Goal: Transaction & Acquisition: Purchase product/service

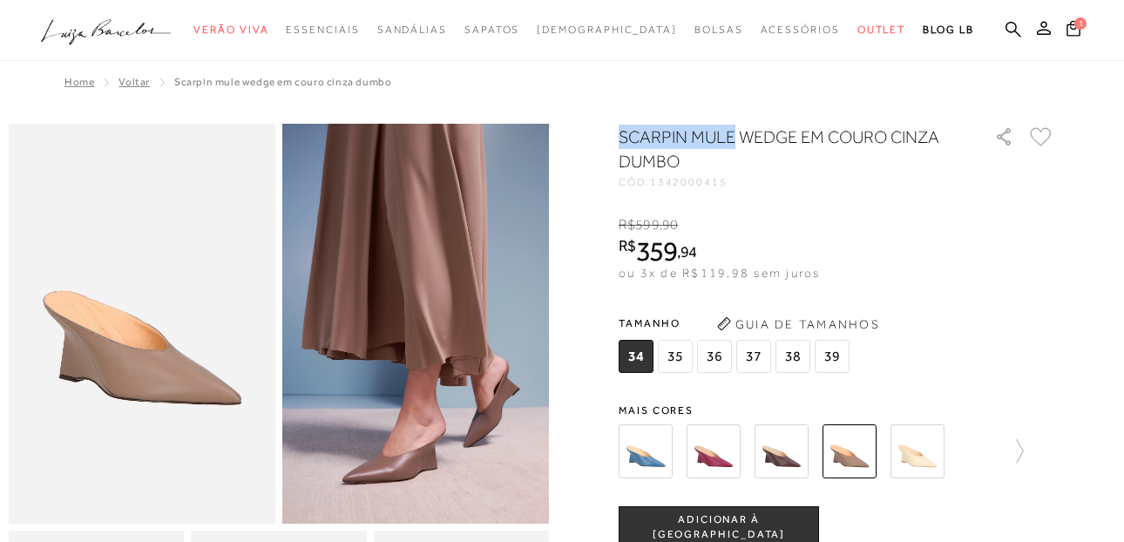
drag, startPoint x: 627, startPoint y: 132, endPoint x: 741, endPoint y: 133, distance: 114.2
click at [741, 133] on h1 "SCARPIN MULE WEDGE EM COURO CINZA DUMBO" at bounding box center [782, 149] width 327 height 49
drag, startPoint x: 741, startPoint y: 133, endPoint x: 688, endPoint y: 133, distance: 53.2
copy h1 "SCARPIN MULE"
click at [1016, 23] on icon at bounding box center [1014, 29] width 16 height 17
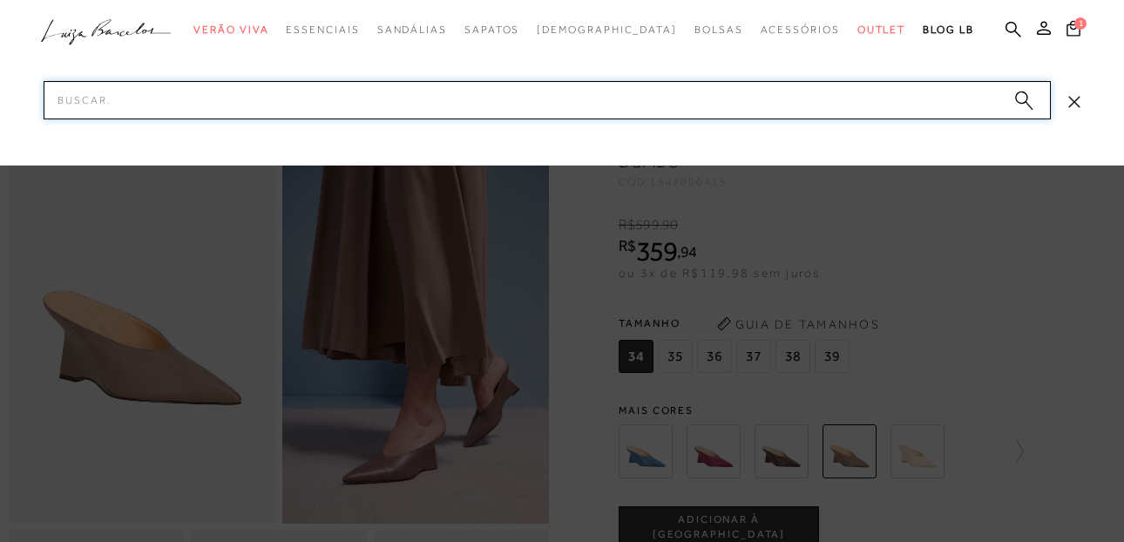
paste input "SCARPIN MULE"
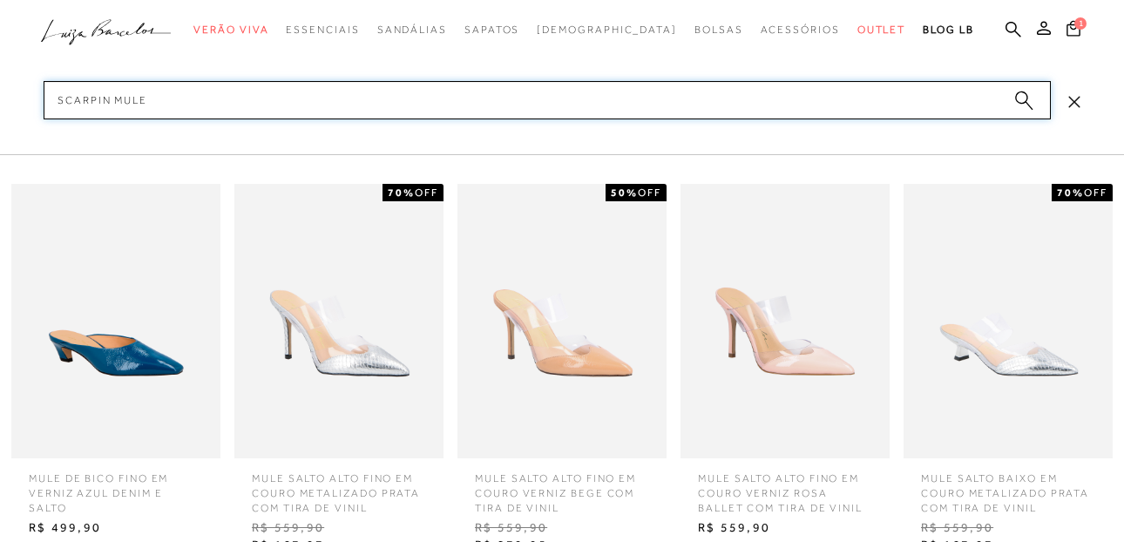
type input "SCARPIN MULE"
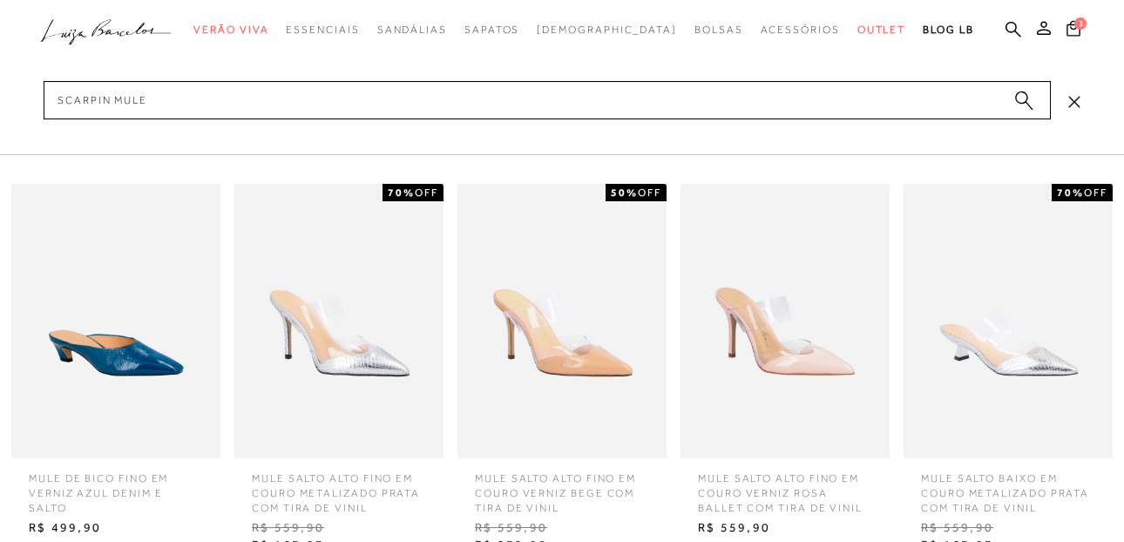
click at [1076, 103] on icon at bounding box center [1073, 101] width 11 height 11
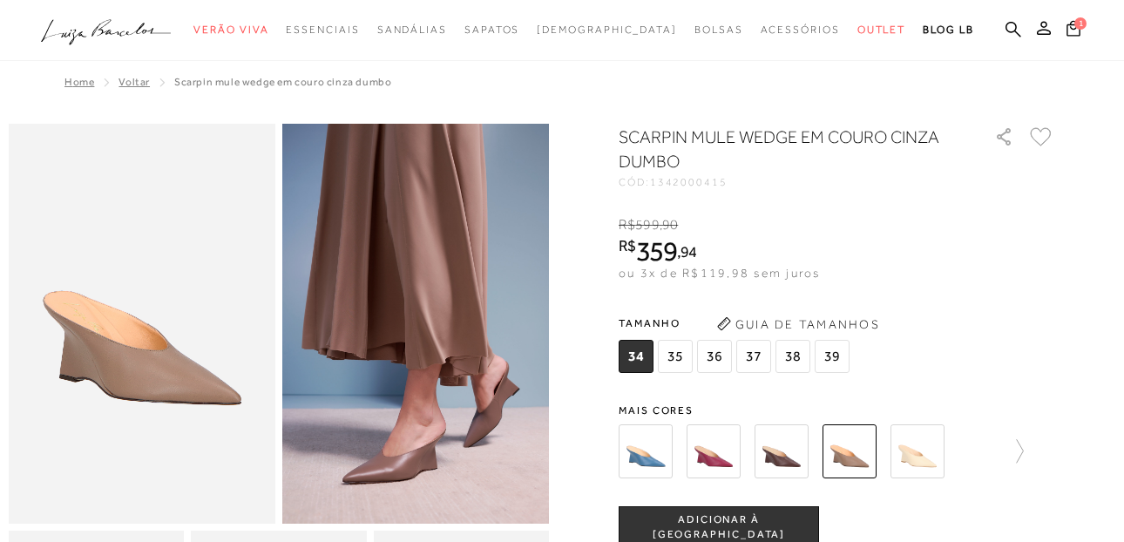
click at [1002, 25] on ul ".a{fill-rule:evenodd;} Verão Viva Em alta Favoritos das Influenciadoras Apostas…" at bounding box center [549, 30] width 1016 height 32
click at [1018, 29] on icon at bounding box center [1014, 29] width 16 height 17
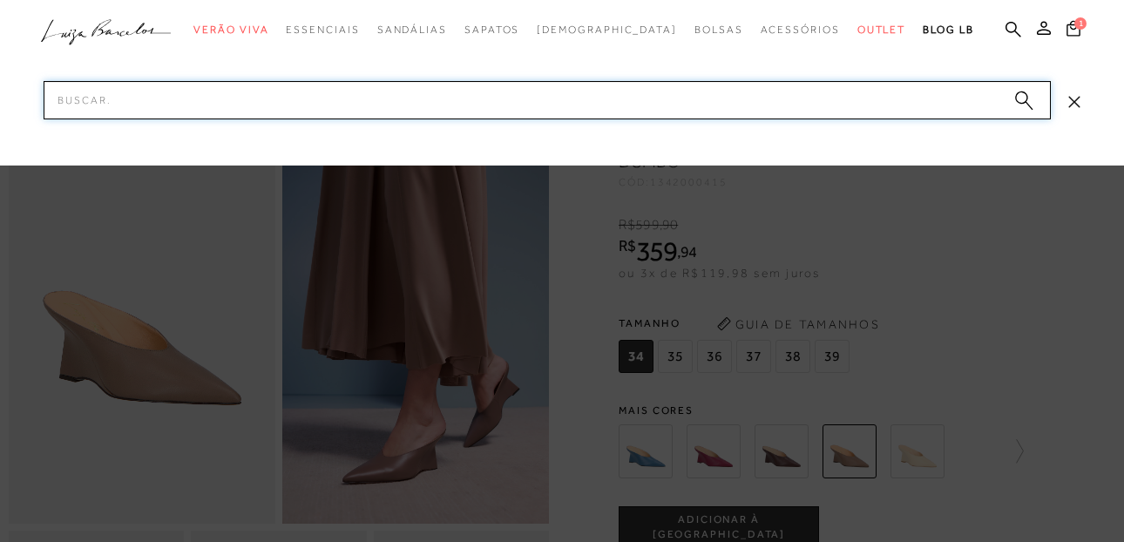
paste input "SCARPIN MULE"
type input "SCARPIN MULE"
paste input "SCARPIN MULE"
type input "SCARPIN MULE"
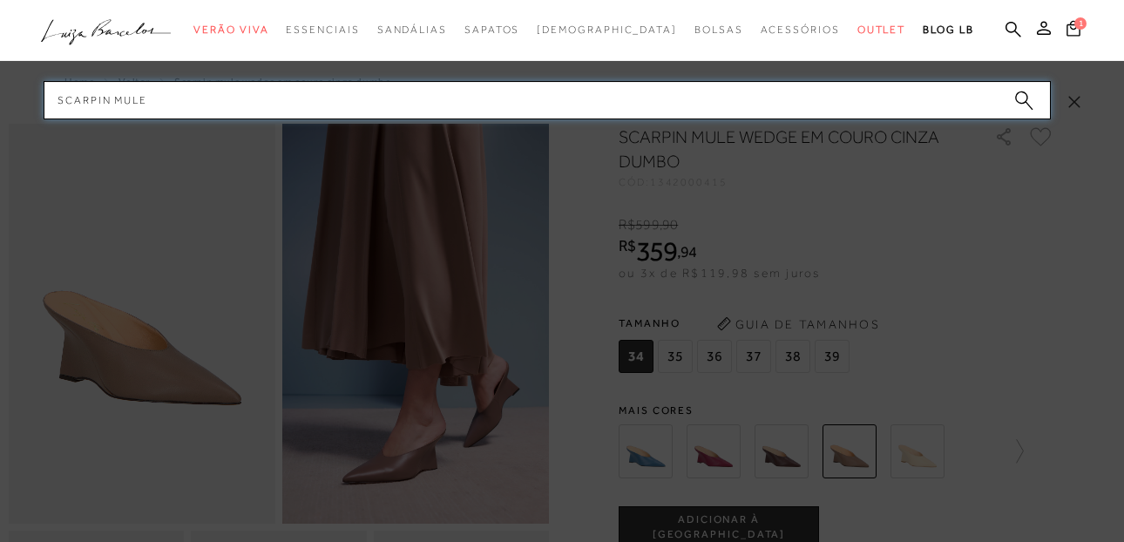
click at [152, 87] on input "SCARPIN MULE" at bounding box center [547, 100] width 1007 height 38
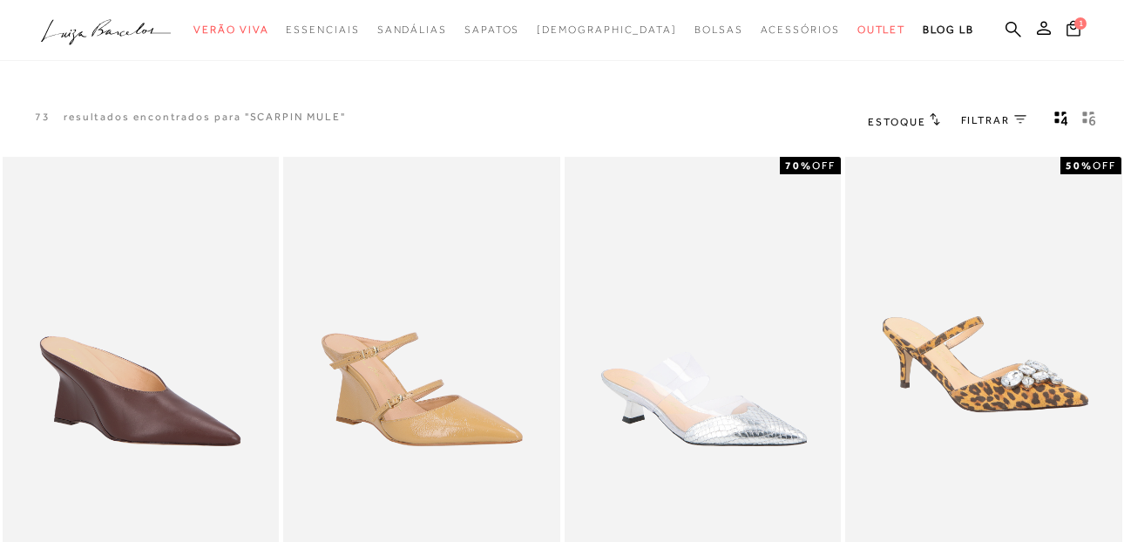
drag, startPoint x: 917, startPoint y: 122, endPoint x: 919, endPoint y: 132, distance: 9.7
click at [917, 123] on span "Estoque" at bounding box center [897, 122] width 58 height 12
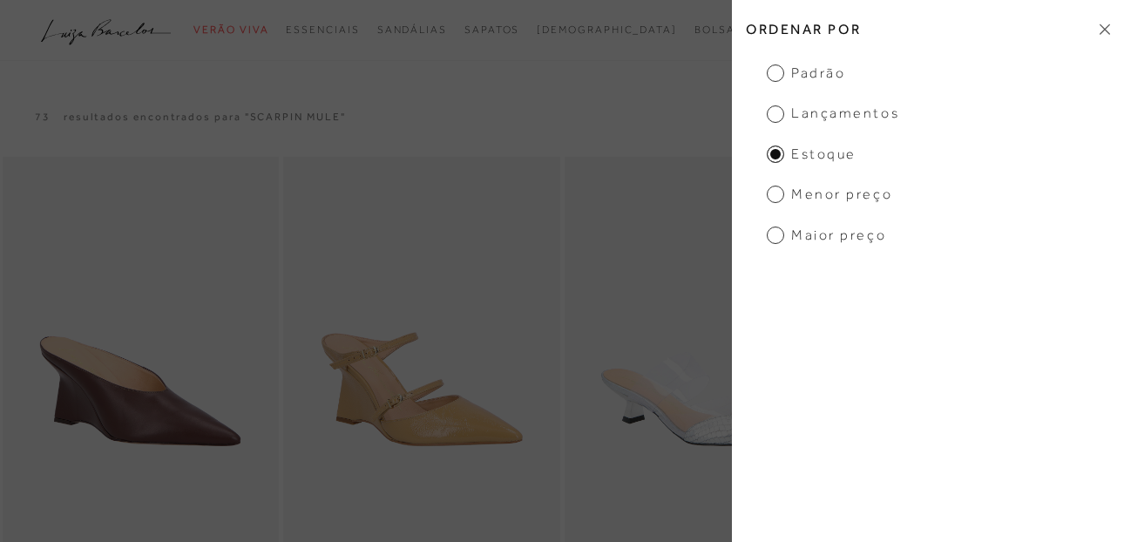
click at [785, 193] on span "Menor Preço" at bounding box center [829, 194] width 125 height 19
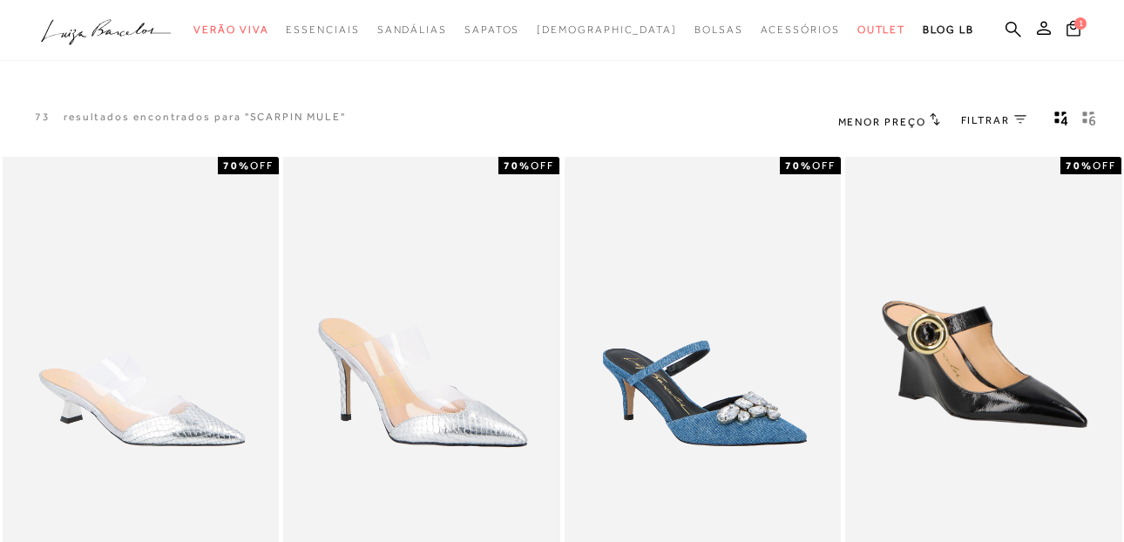
click at [1017, 114] on link "FILTRAR 0" at bounding box center [993, 120] width 65 height 15
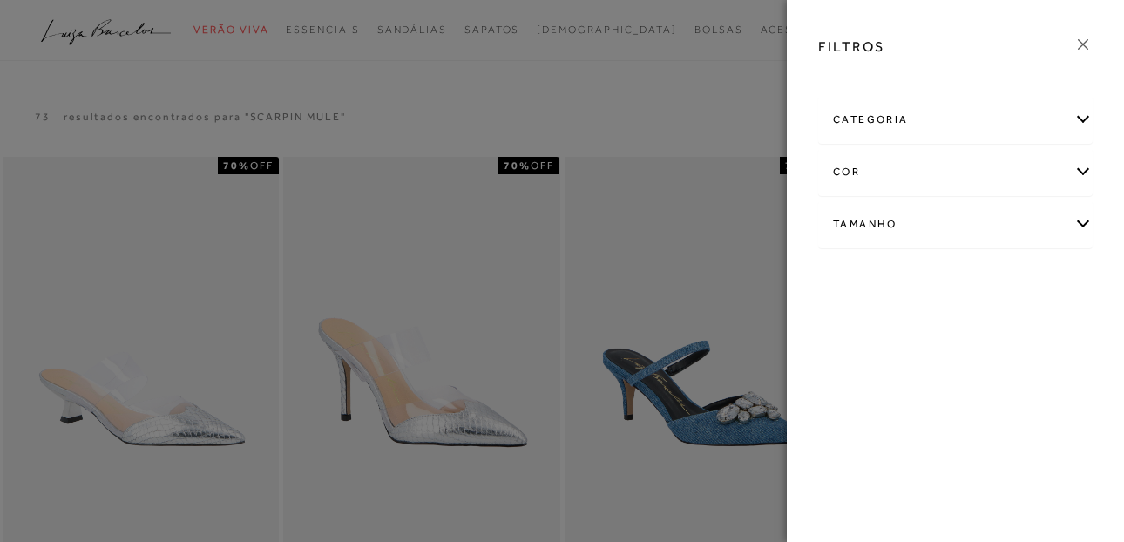
click at [868, 222] on div "Tamanho" at bounding box center [955, 224] width 273 height 46
click at [953, 288] on label "35" at bounding box center [951, 280] width 40 height 37
click at [945, 288] on input "35" at bounding box center [935, 283] width 17 height 17
checkbox input "true"
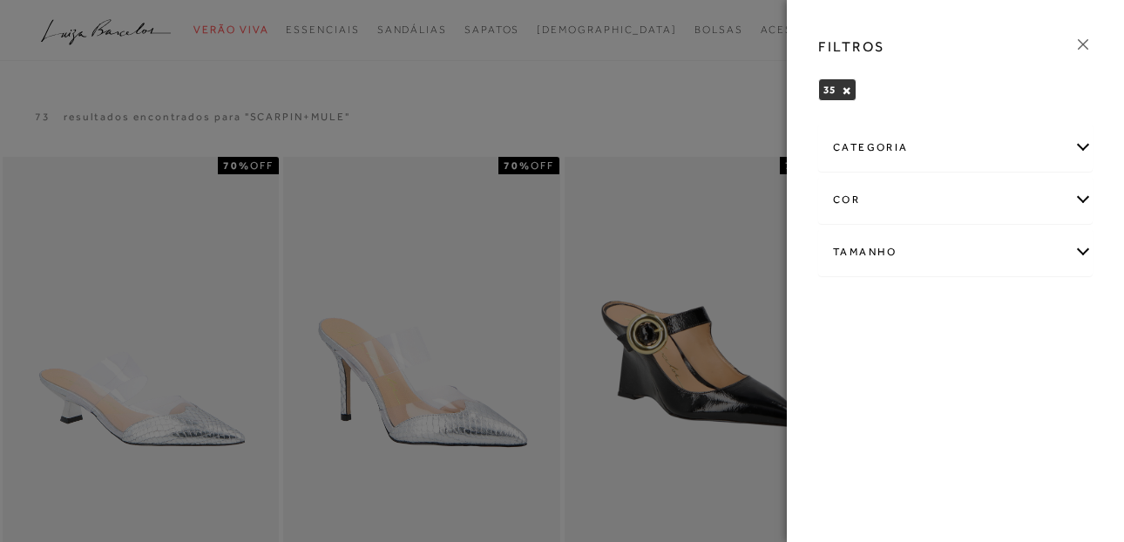
scroll to position [73, 0]
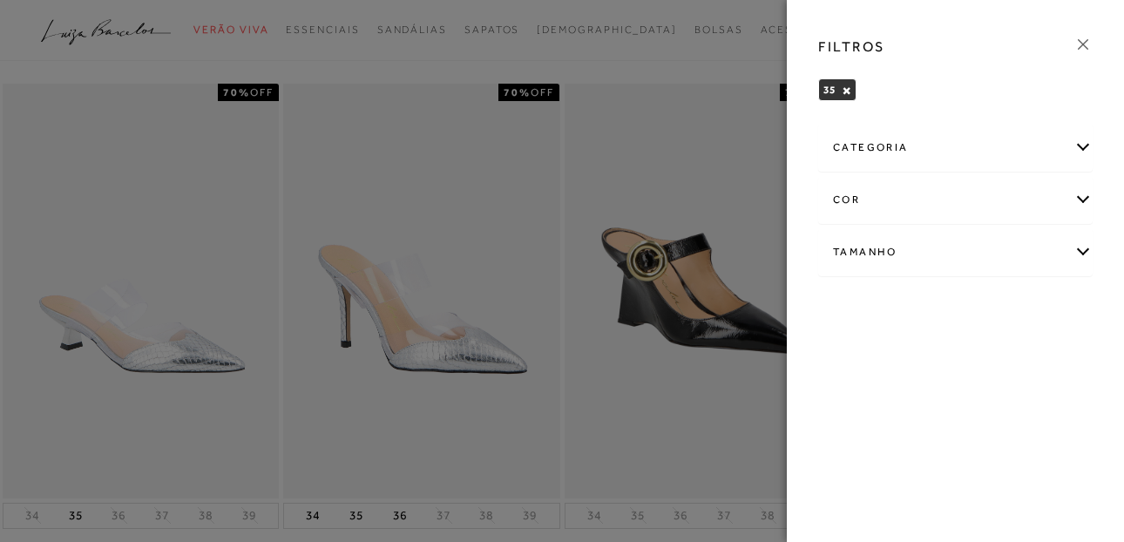
drag, startPoint x: 1086, startPoint y: 37, endPoint x: 1092, endPoint y: 44, distance: 9.3
click at [1088, 38] on icon at bounding box center [1083, 44] width 19 height 19
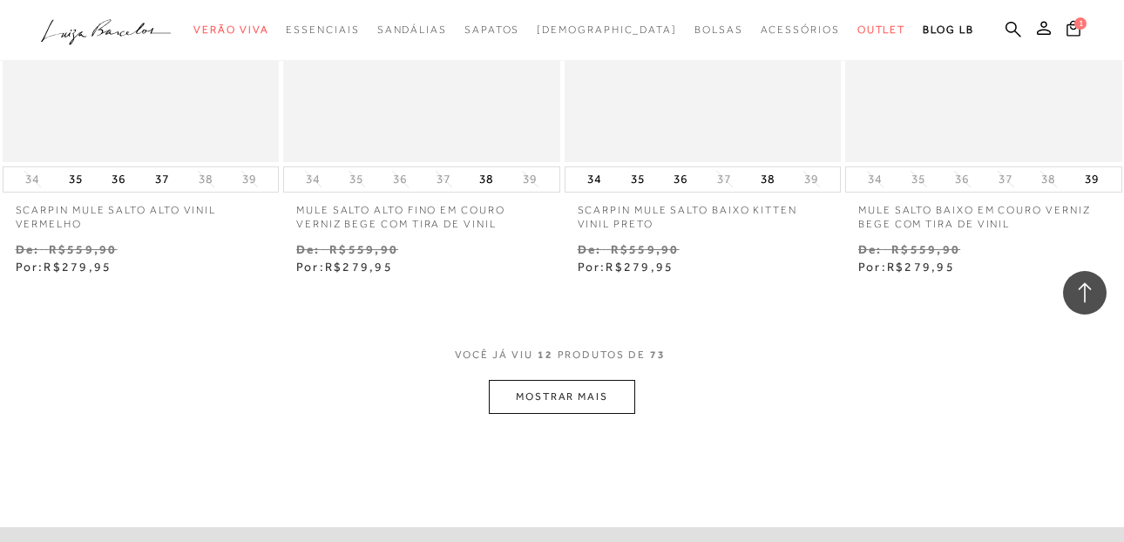
scroll to position [1512, 0]
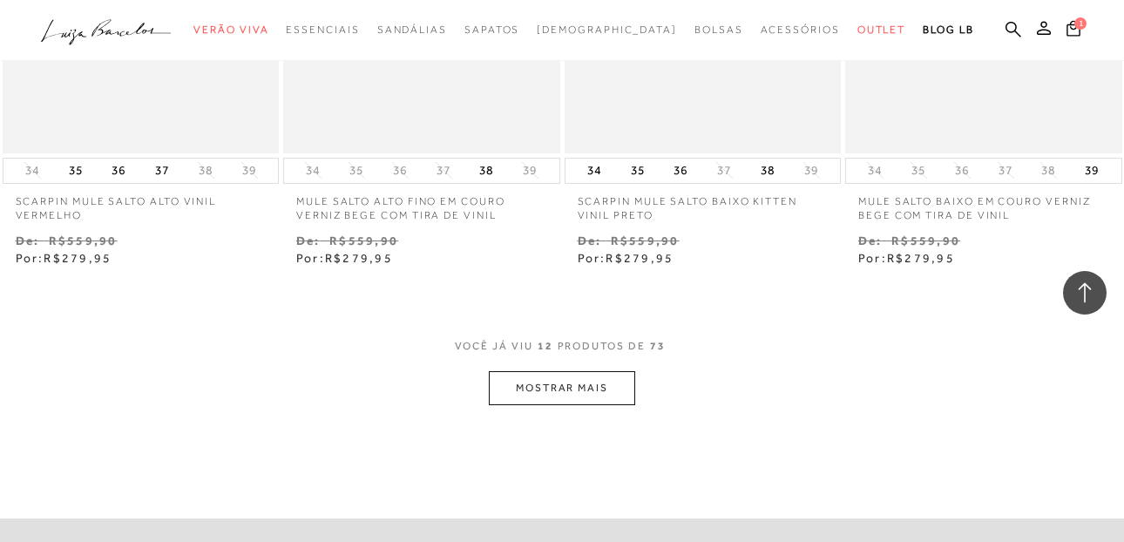
click at [576, 385] on button "MOSTRAR MAIS" at bounding box center [562, 388] width 146 height 34
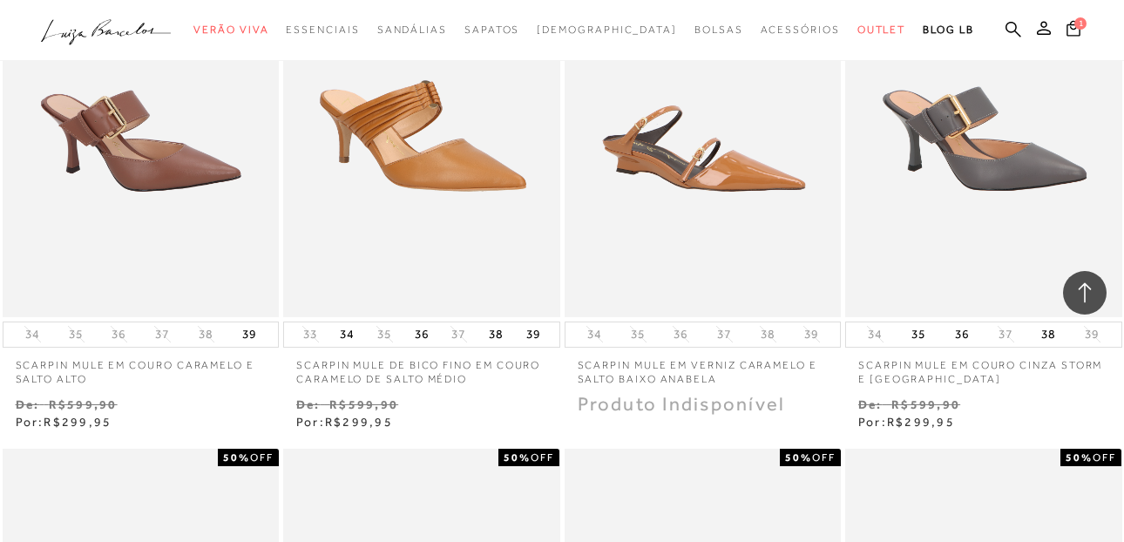
scroll to position [2427, 0]
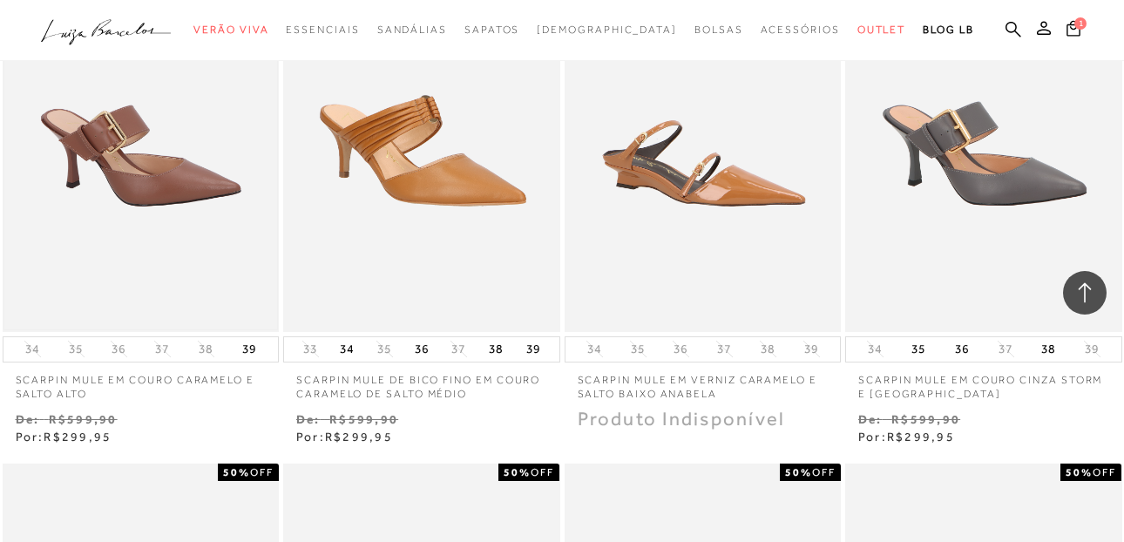
click at [144, 167] on img at bounding box center [141, 124] width 274 height 410
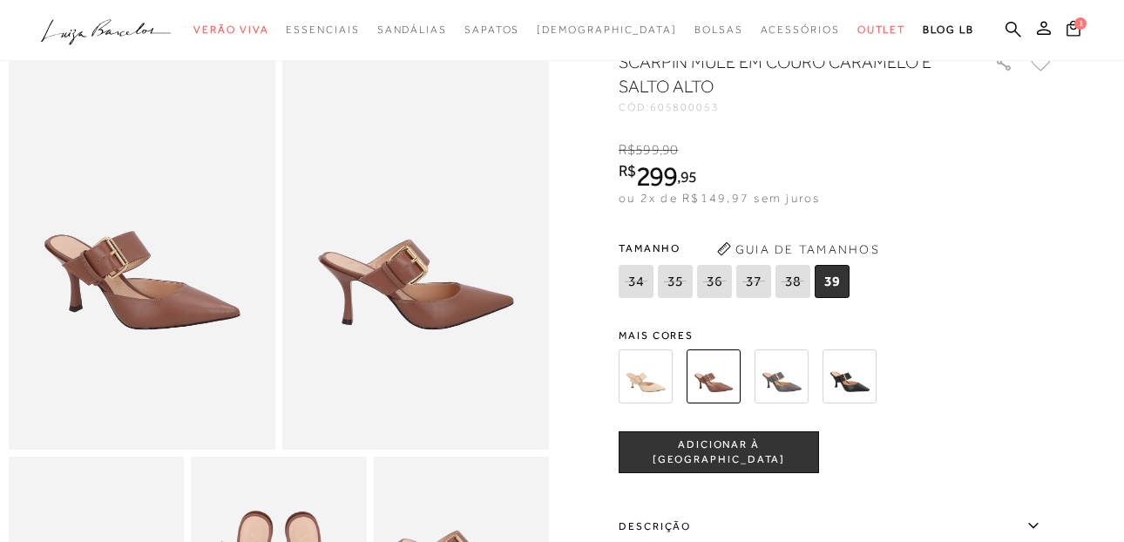
scroll to position [98, 0]
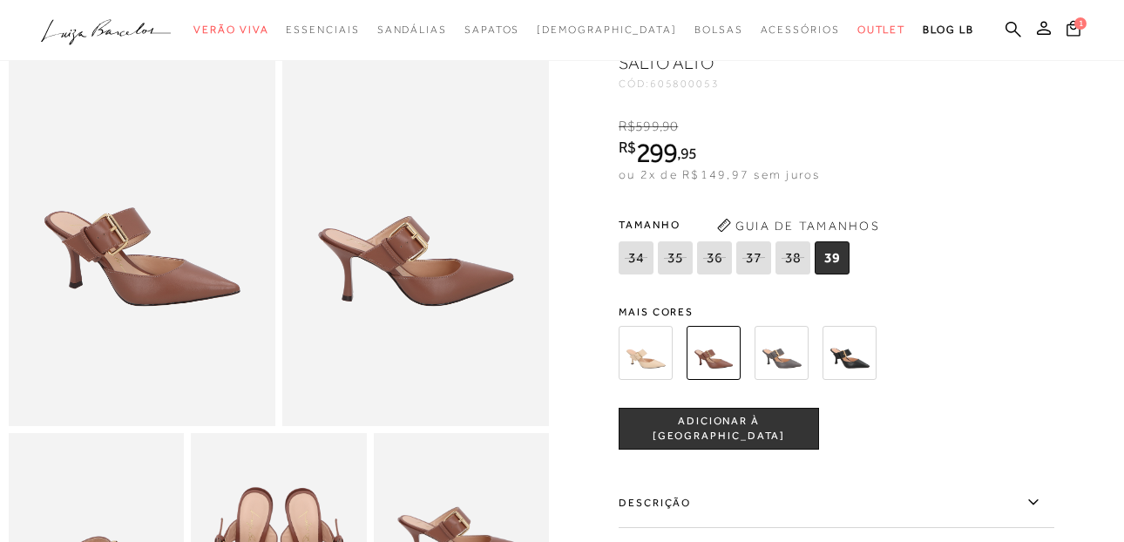
click at [626, 365] on img at bounding box center [646, 353] width 54 height 54
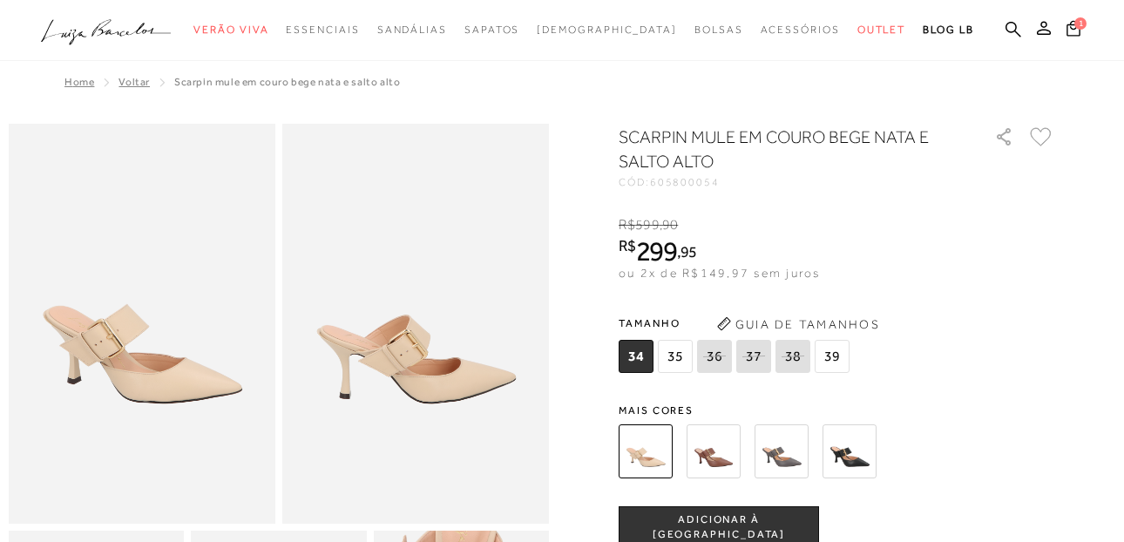
click at [688, 354] on span "35" at bounding box center [675, 356] width 35 height 33
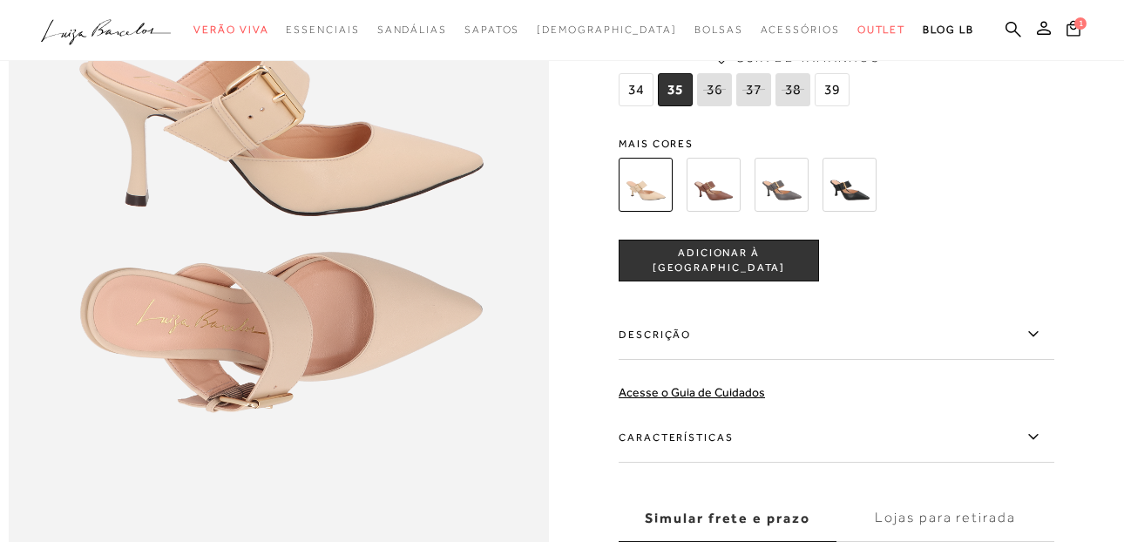
scroll to position [1067, 0]
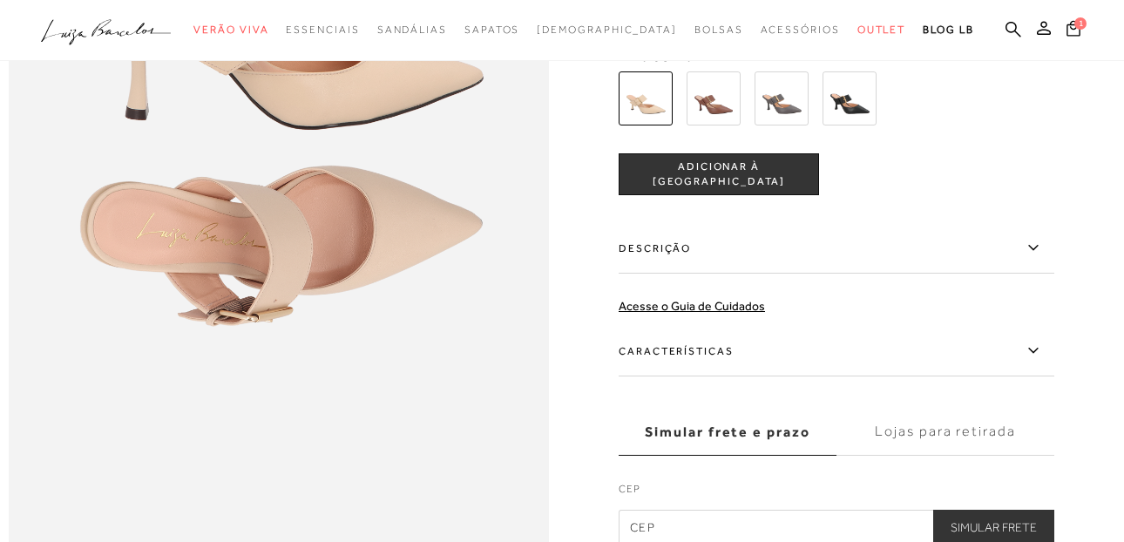
click at [1032, 259] on icon at bounding box center [1033, 248] width 21 height 22
click at [0, 0] on input "Descrição" at bounding box center [0, 0] width 0 height 0
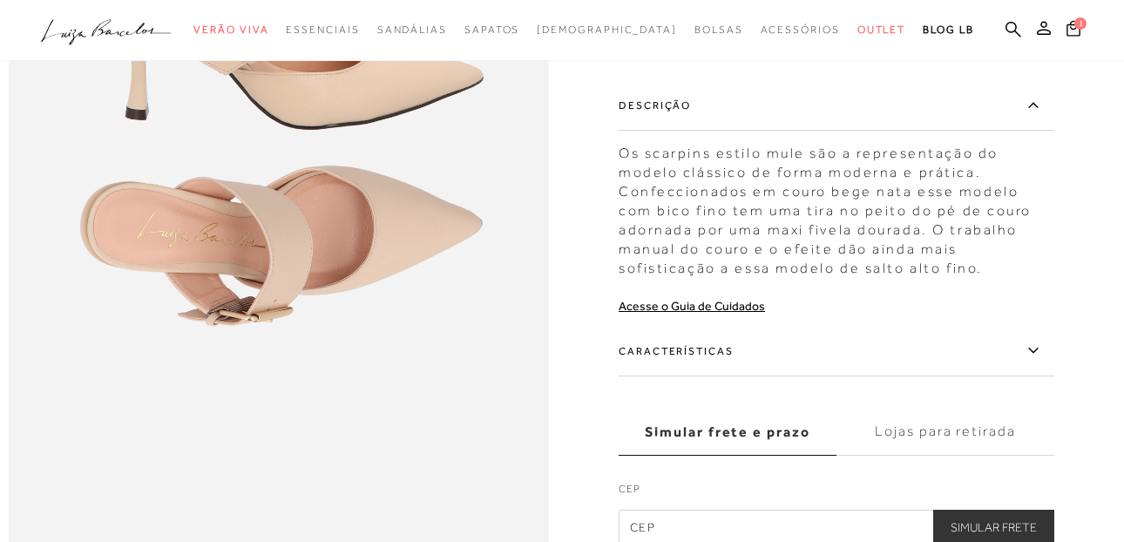
click at [751, 376] on label "Características" at bounding box center [837, 351] width 436 height 51
click at [0, 0] on input "Características" at bounding box center [0, 0] width 0 height 0
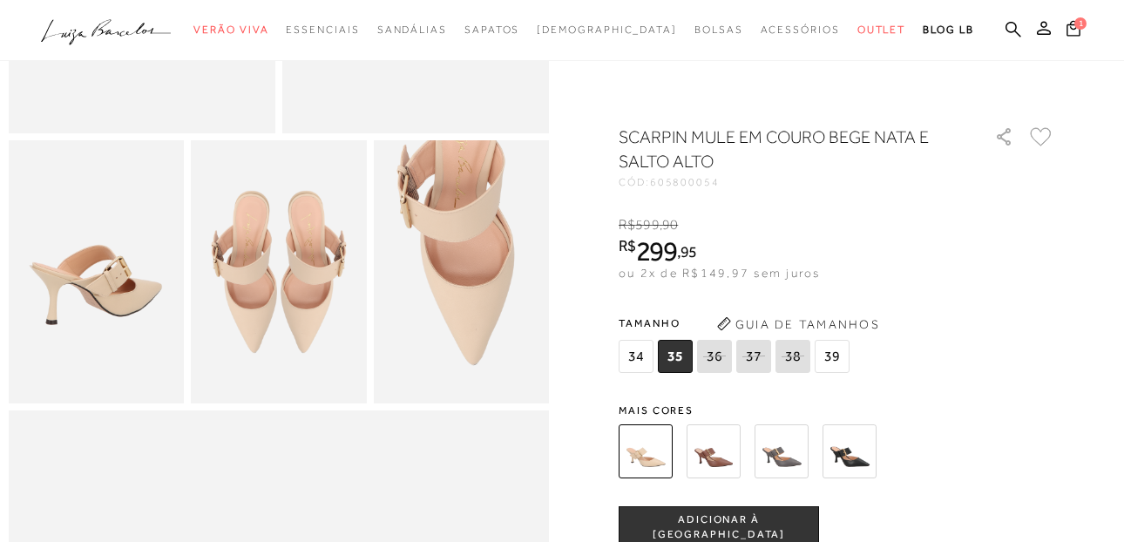
scroll to position [419, 0]
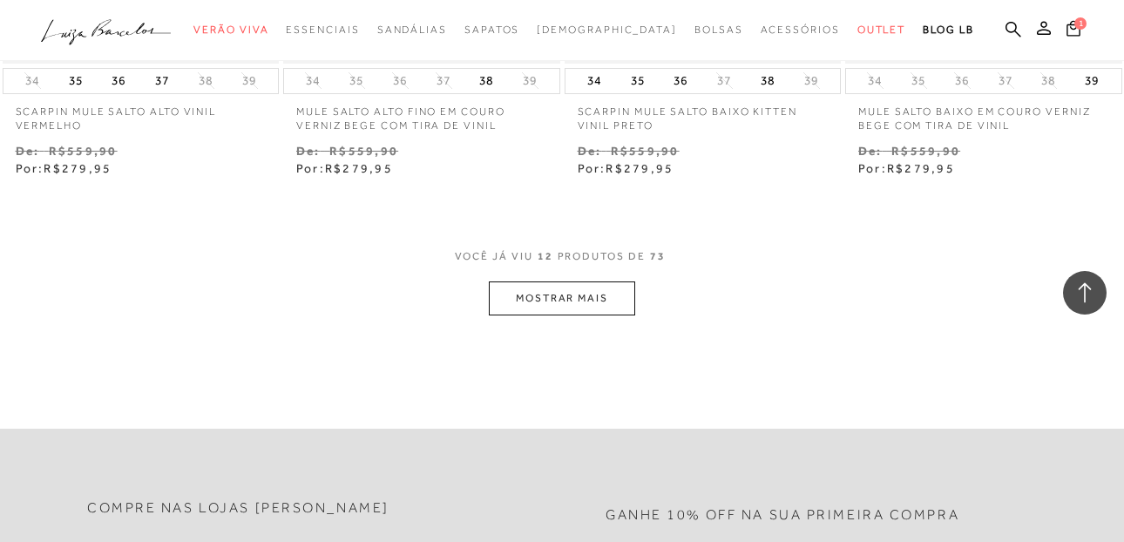
scroll to position [1658, 0]
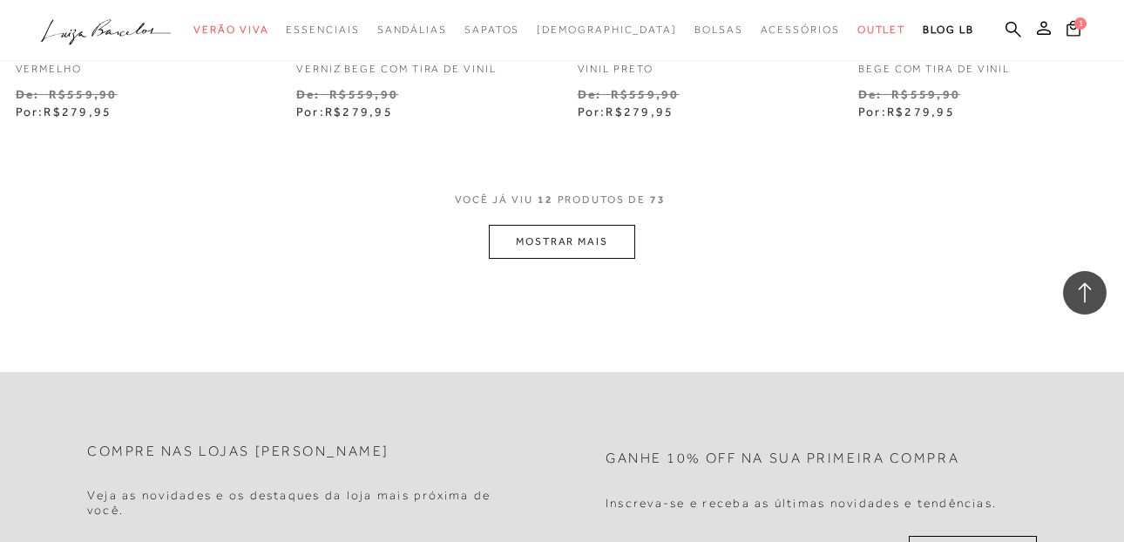
click at [540, 247] on button "MOSTRAR MAIS" at bounding box center [562, 242] width 146 height 34
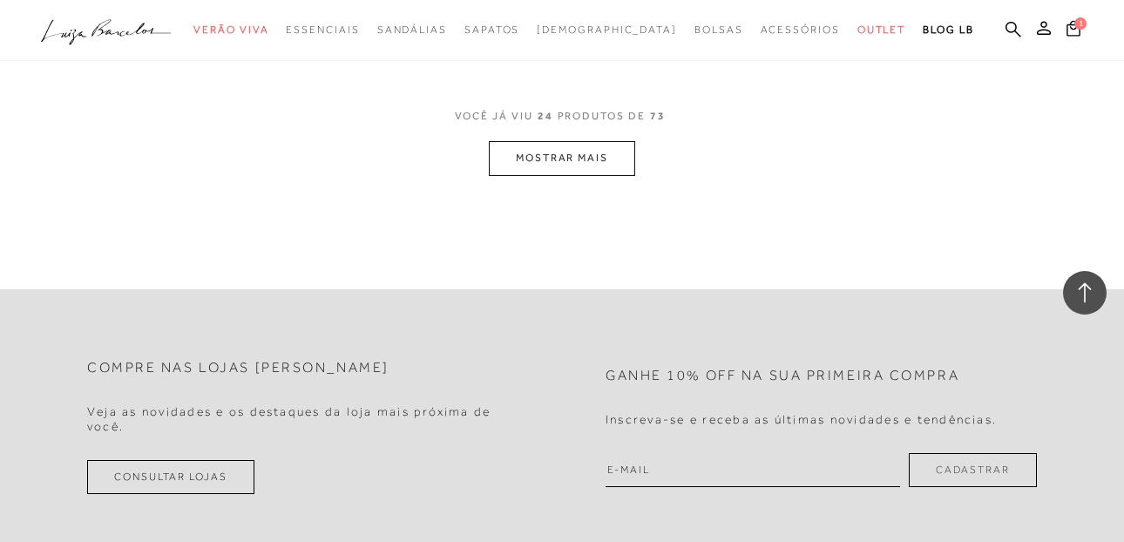
scroll to position [3412, 0]
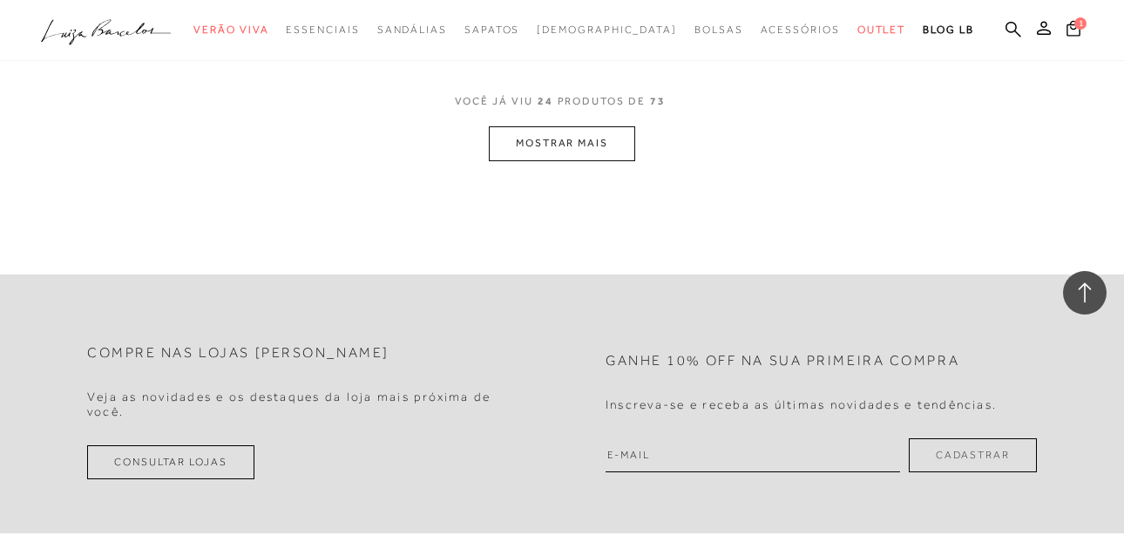
click at [581, 126] on button "MOSTRAR MAIS" at bounding box center [562, 143] width 146 height 34
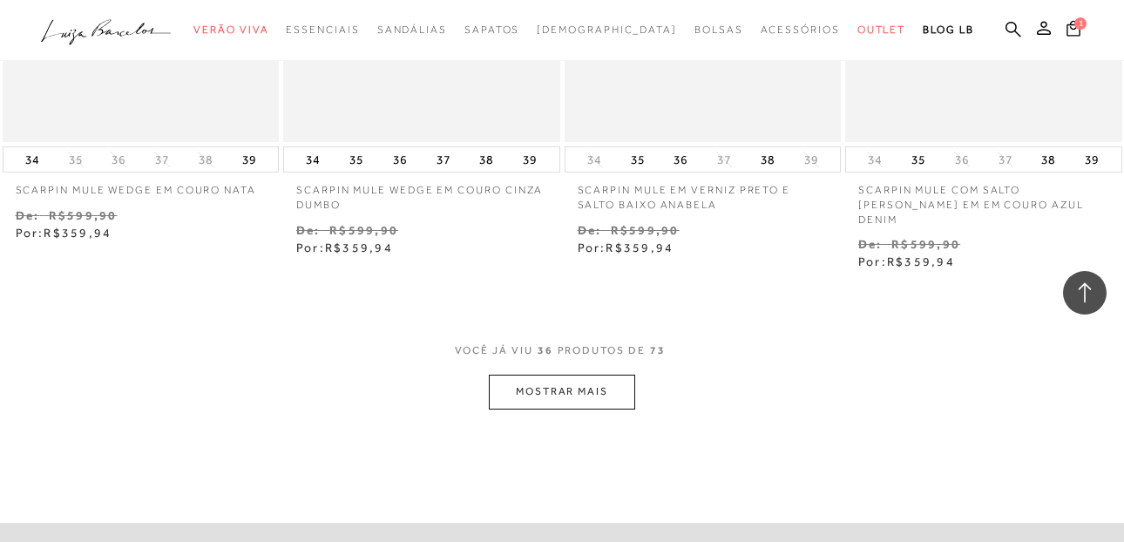
scroll to position [4829, 0]
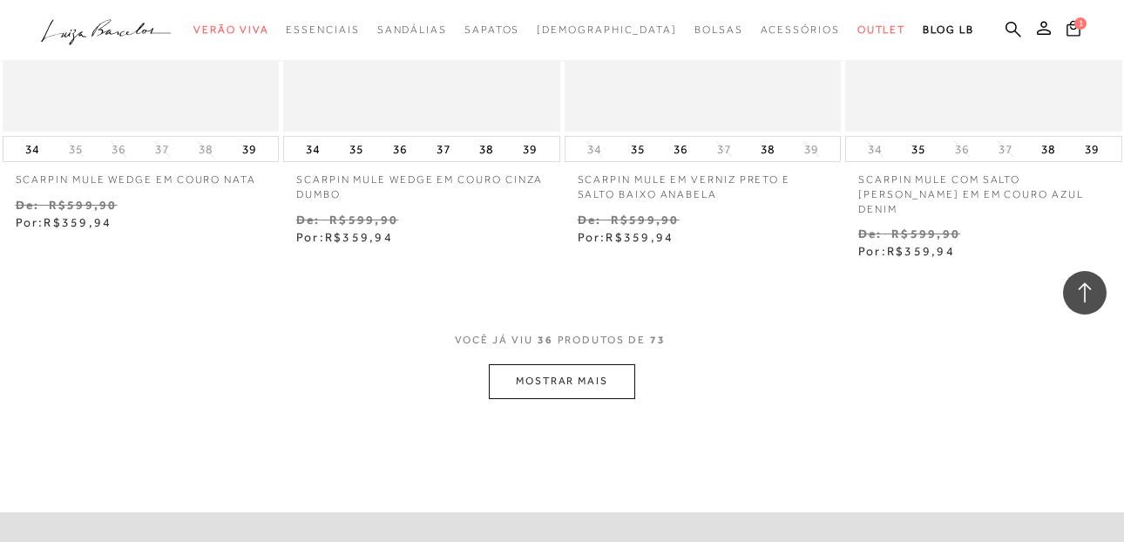
click at [566, 369] on button "MOSTRAR MAIS" at bounding box center [562, 381] width 146 height 34
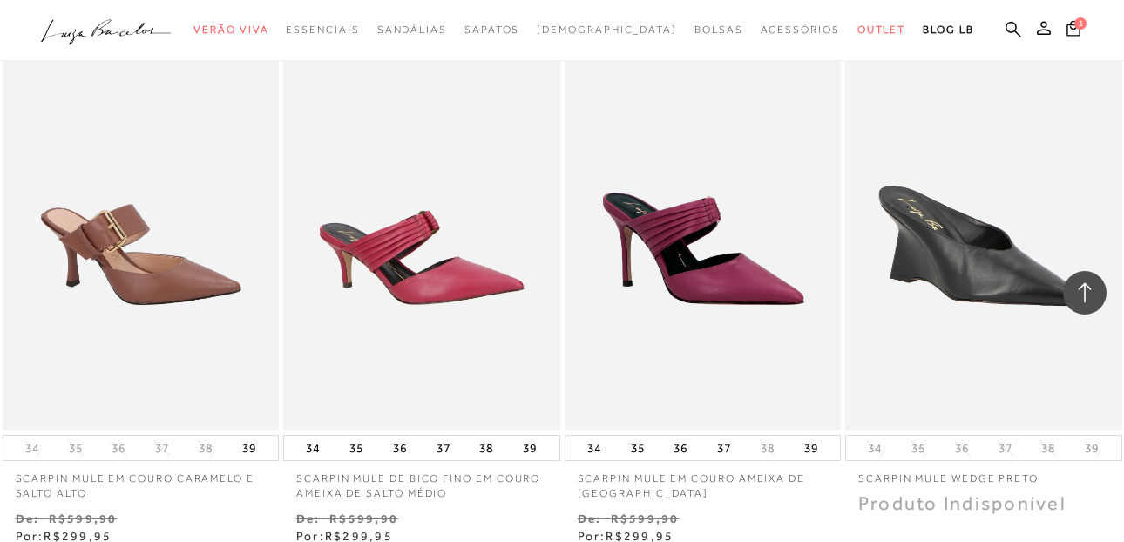
scroll to position [1847, 0]
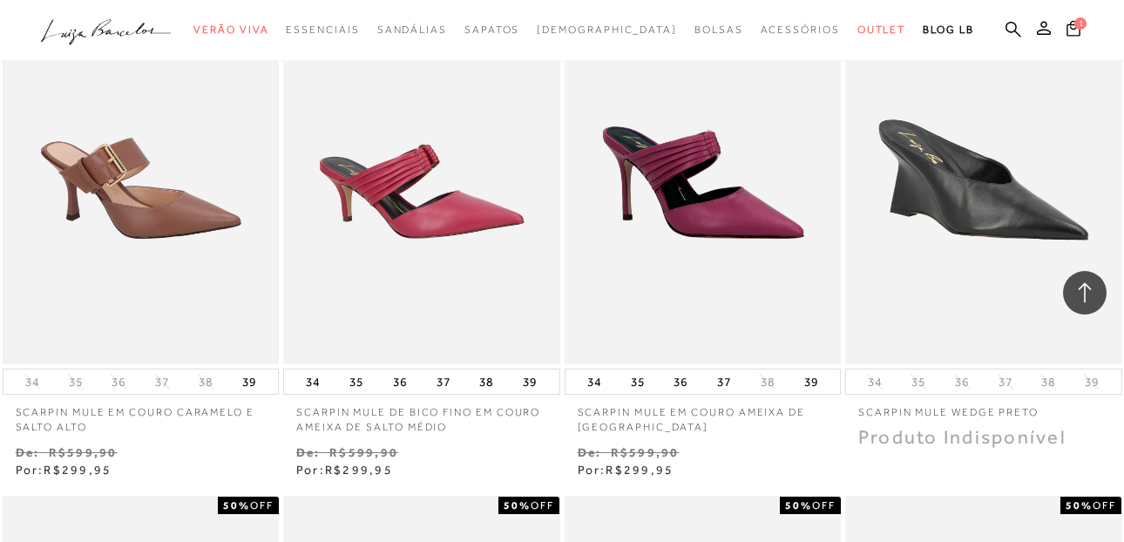
click at [151, 219] on img at bounding box center [141, 157] width 274 height 410
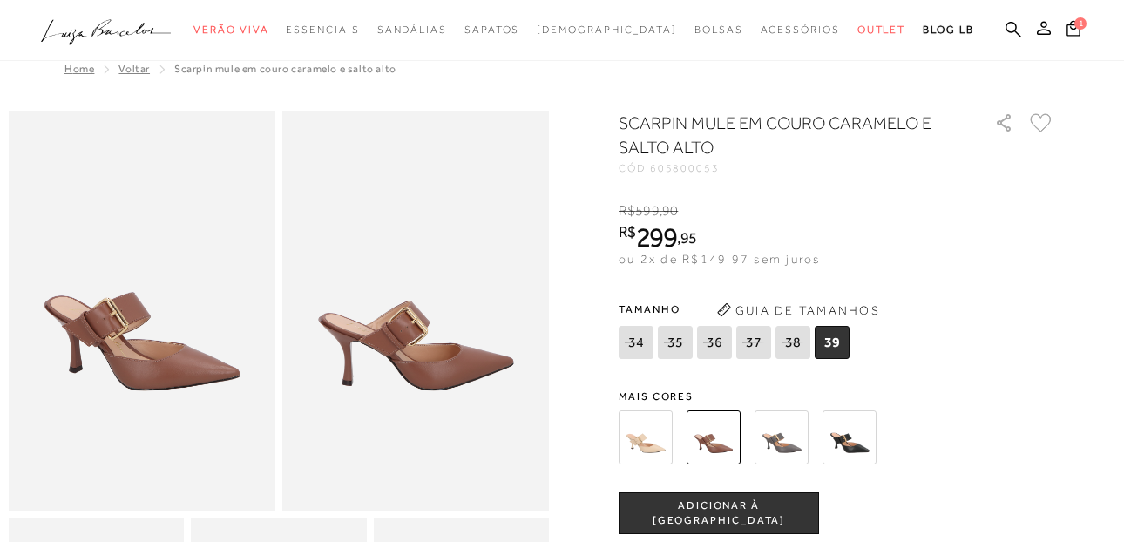
scroll to position [40, 0]
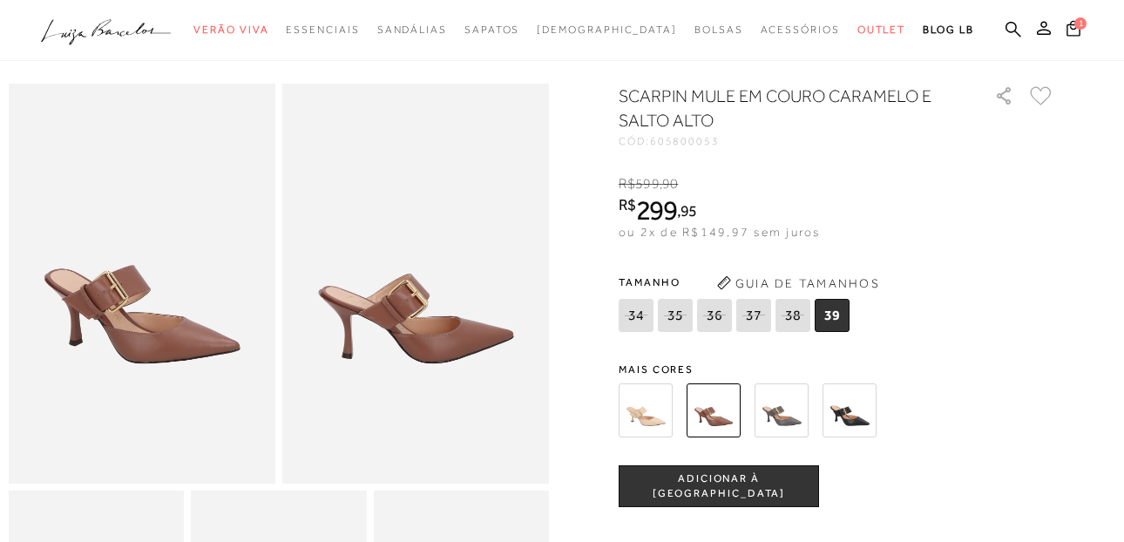
click at [643, 416] on img at bounding box center [646, 410] width 54 height 54
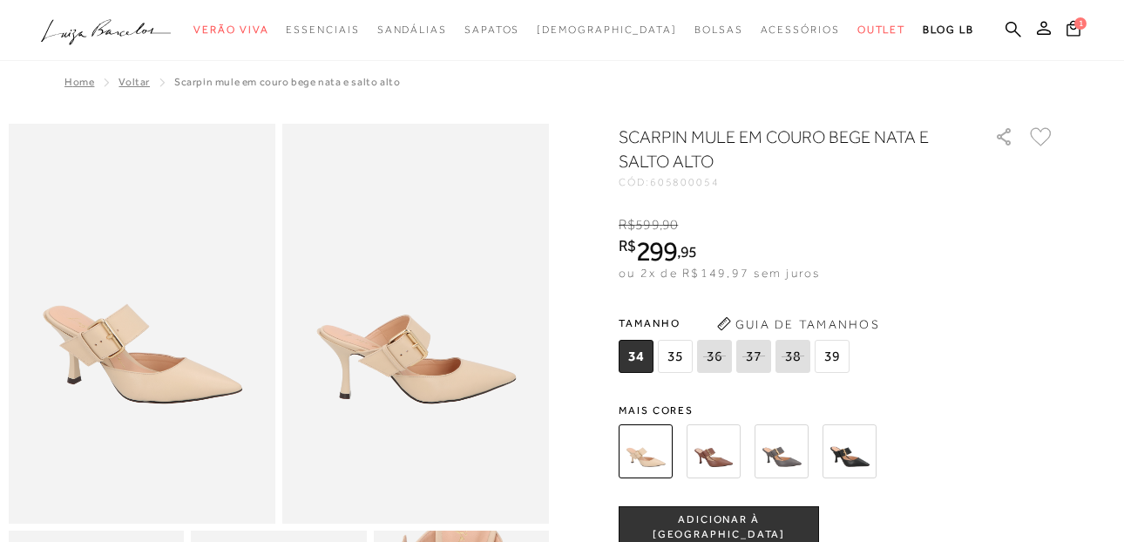
scroll to position [287, 0]
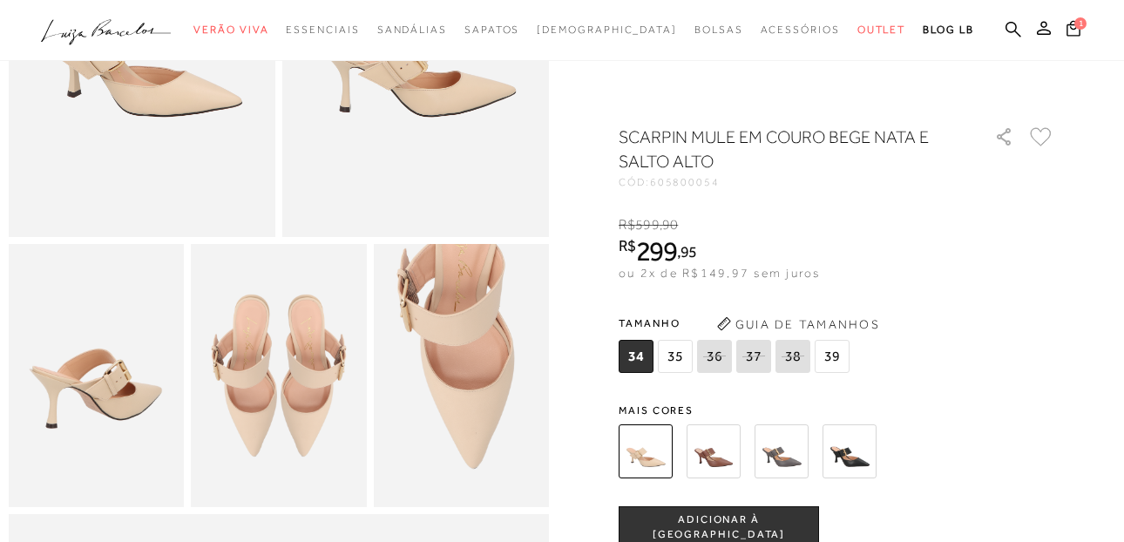
click at [100, 397] on img at bounding box center [96, 375] width 175 height 263
click at [277, 369] on img at bounding box center [278, 375] width 175 height 263
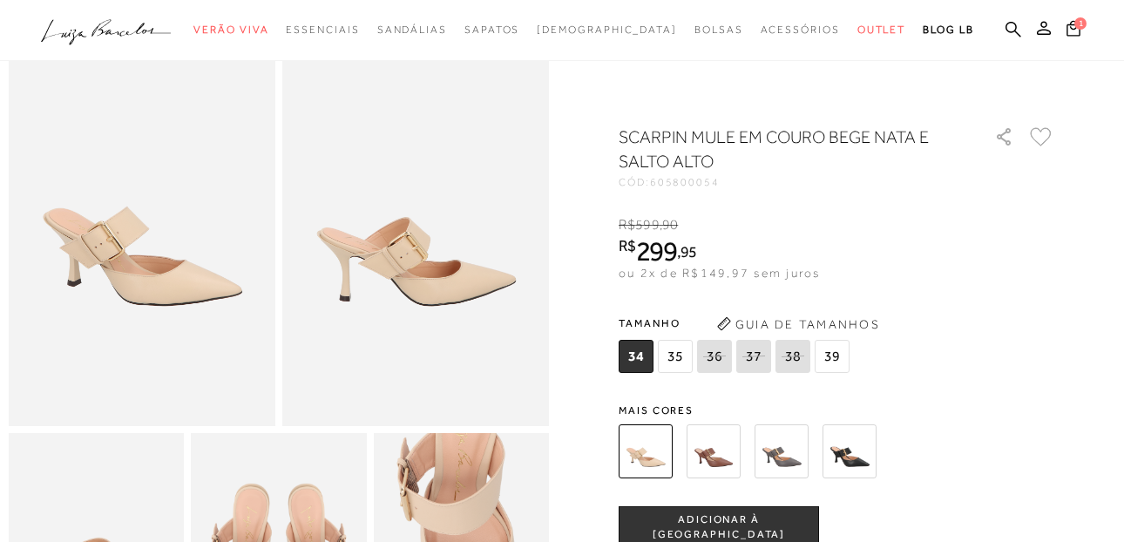
scroll to position [0, 0]
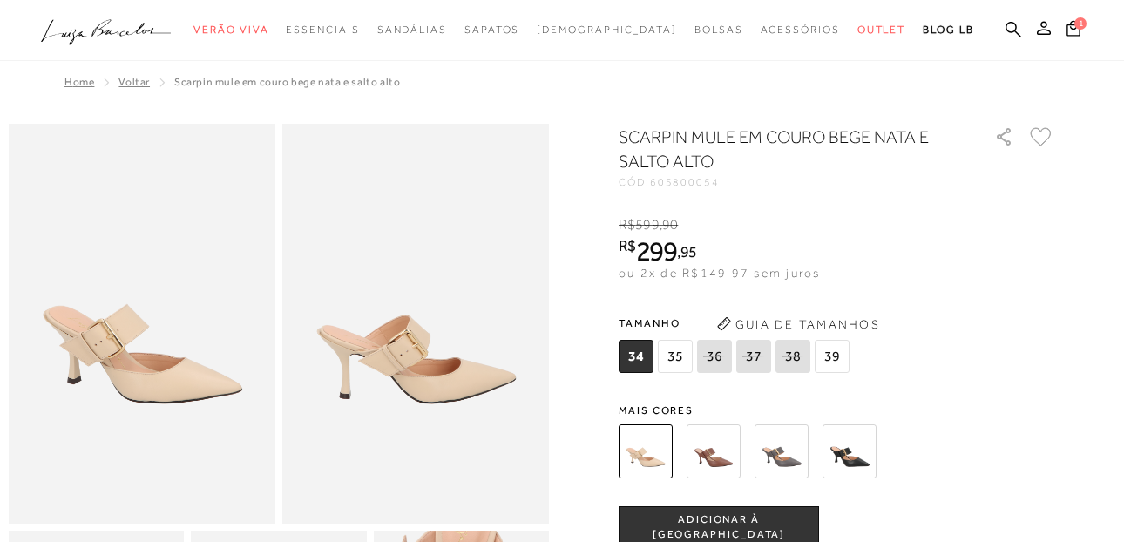
click at [681, 358] on span "35" at bounding box center [675, 356] width 35 height 33
click at [677, 524] on span "ADICIONAR À [GEOGRAPHIC_DATA]" at bounding box center [719, 527] width 199 height 31
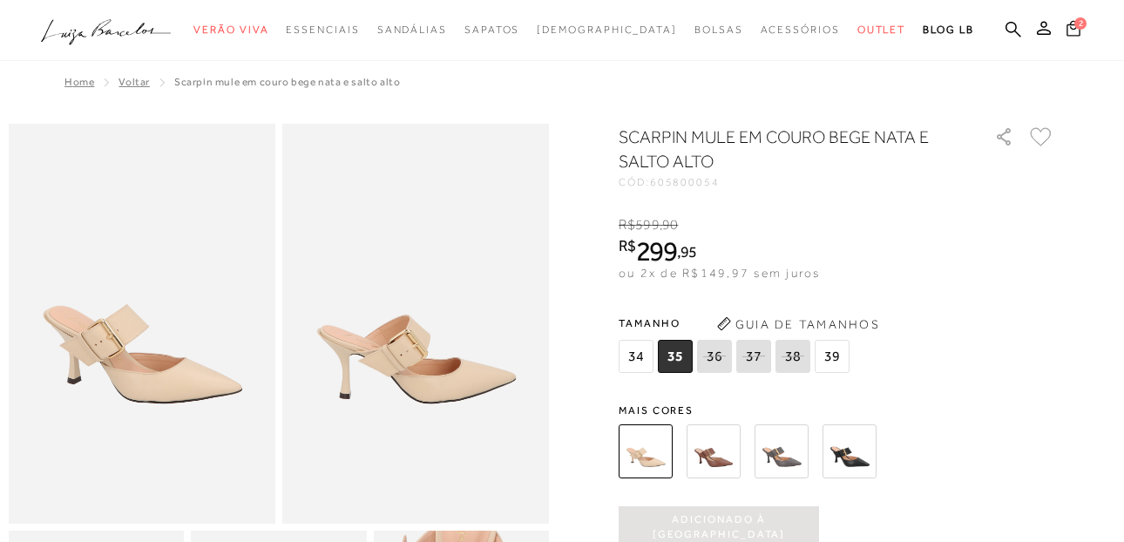
click at [1082, 29] on span "2" at bounding box center [1081, 23] width 12 height 12
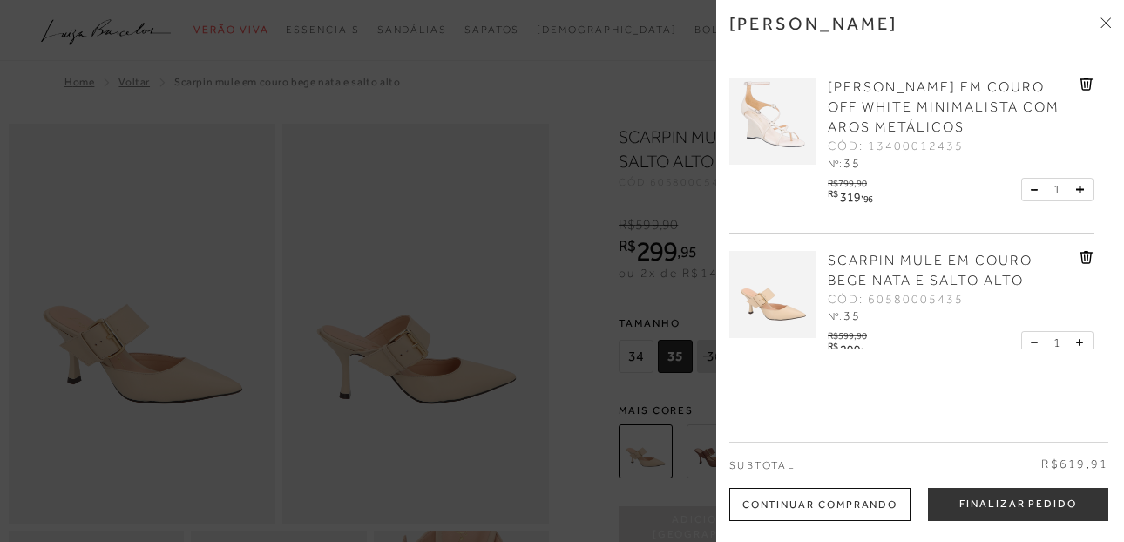
click at [795, 133] on img at bounding box center [772, 121] width 87 height 87
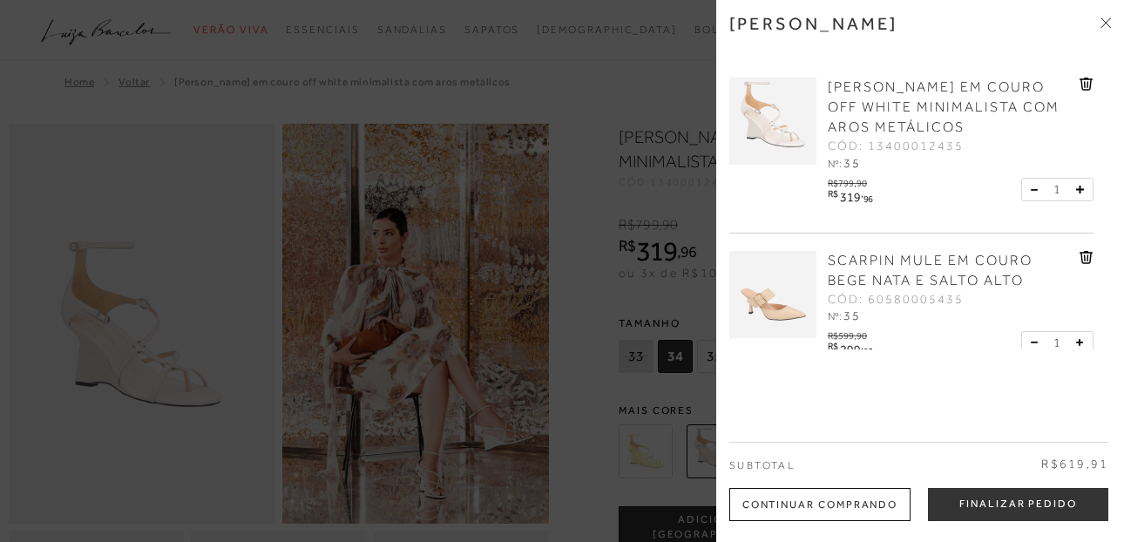
click at [604, 256] on div at bounding box center [562, 271] width 1124 height 542
